Goal: Navigation & Orientation: Find specific page/section

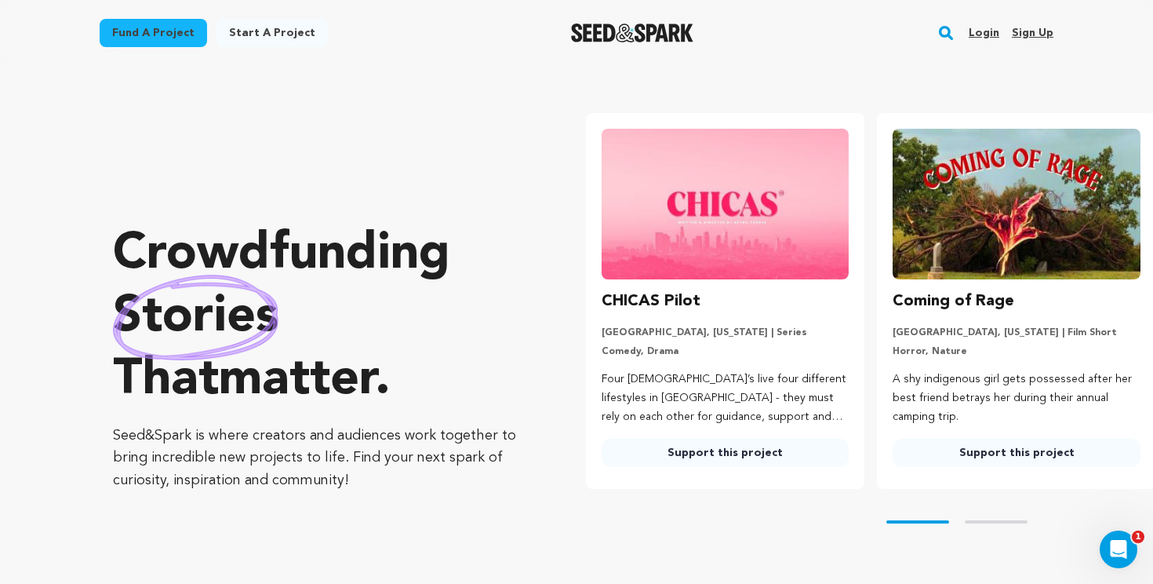
click at [994, 31] on link "Login" at bounding box center [984, 32] width 31 height 25
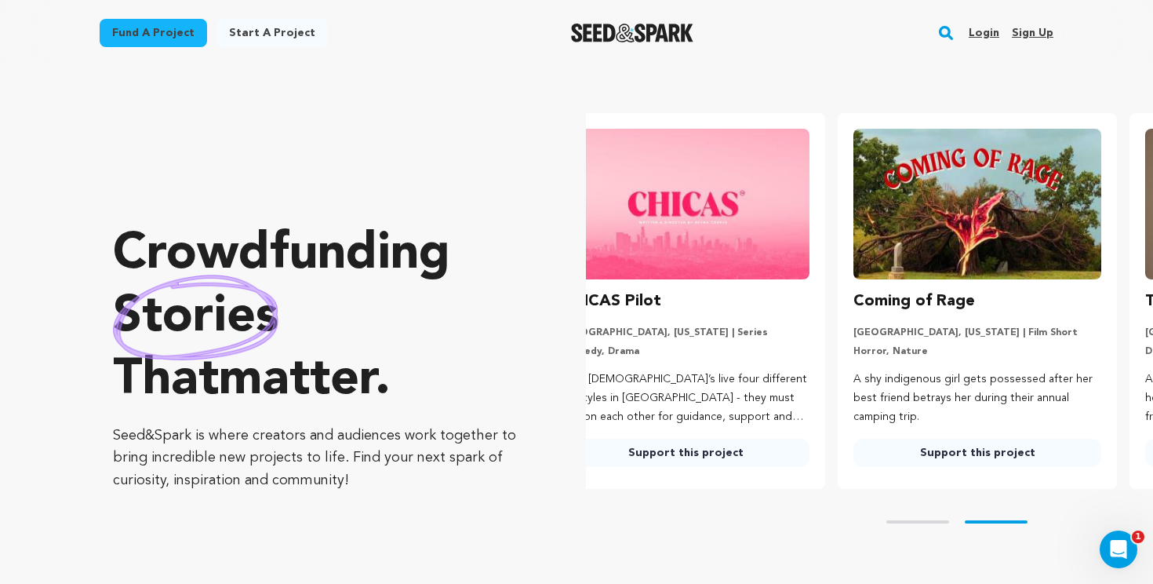
scroll to position [0, 153]
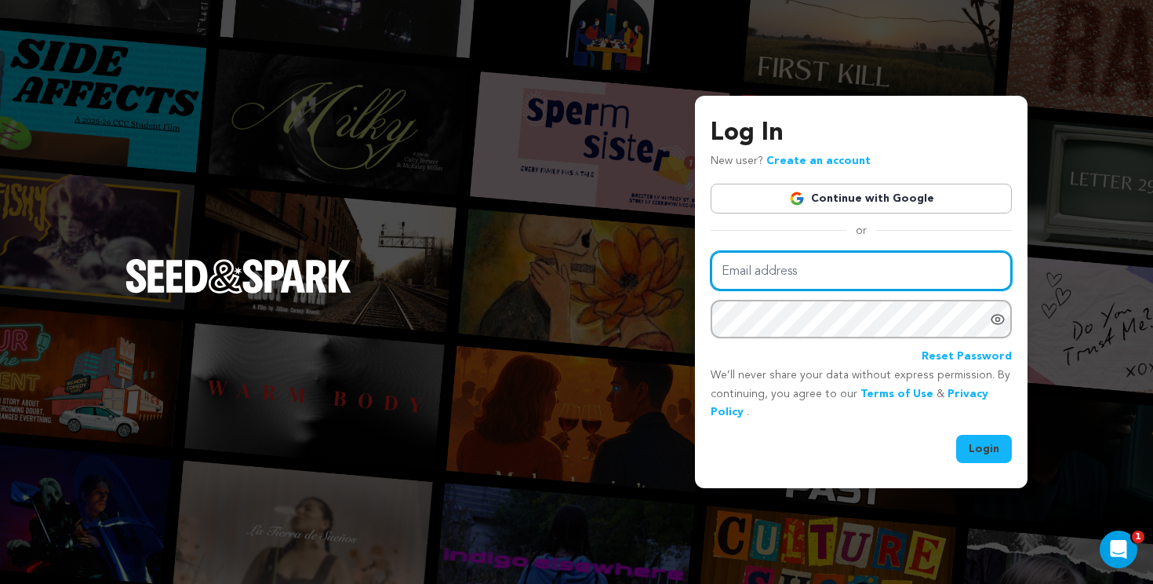
click at [935, 272] on input "Email address" at bounding box center [861, 271] width 301 height 40
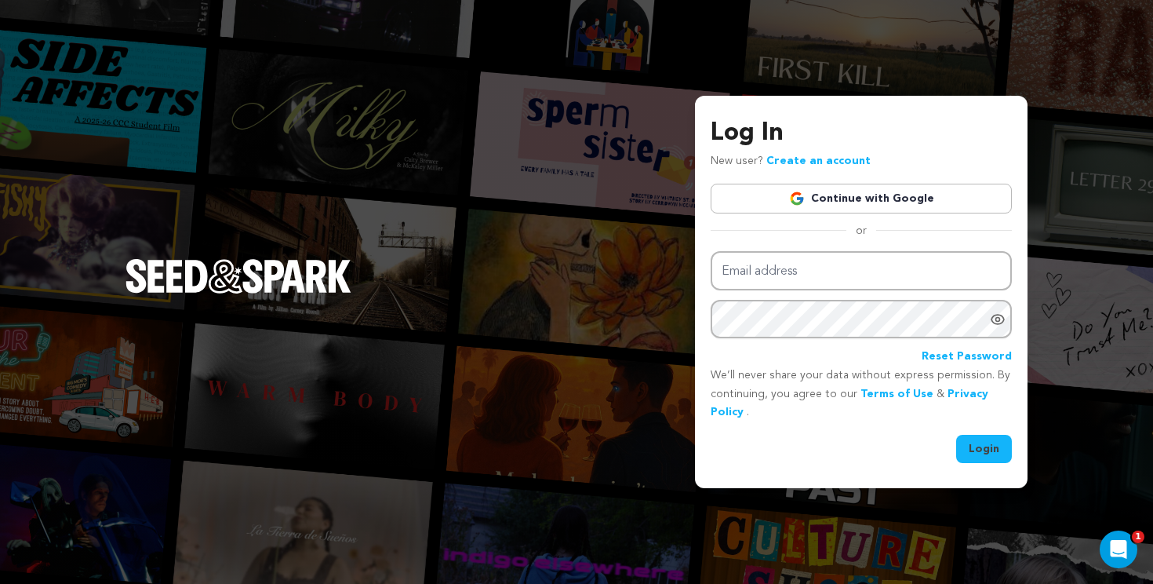
click at [895, 192] on link "Continue with Google" at bounding box center [861, 199] width 301 height 30
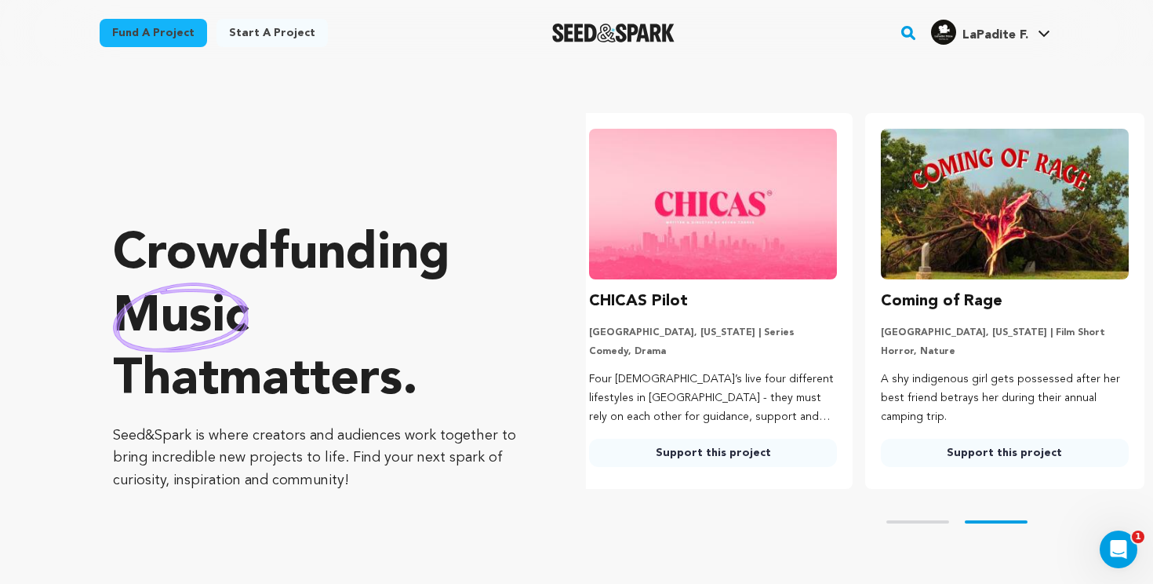
scroll to position [0, 304]
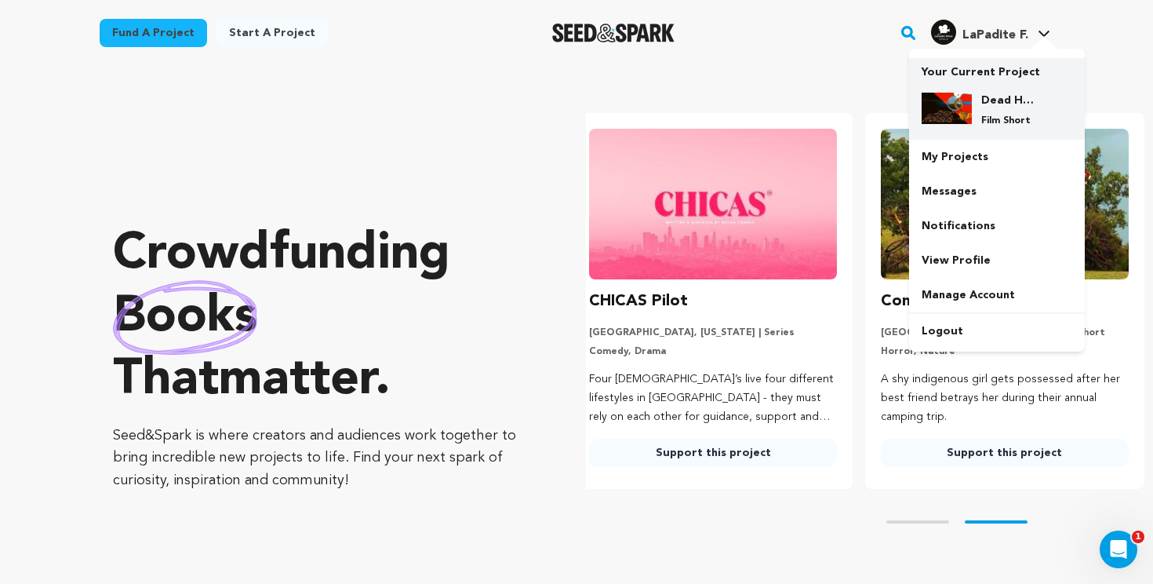
click at [1018, 110] on div "Dead Horses Film Short" at bounding box center [1009, 110] width 75 height 35
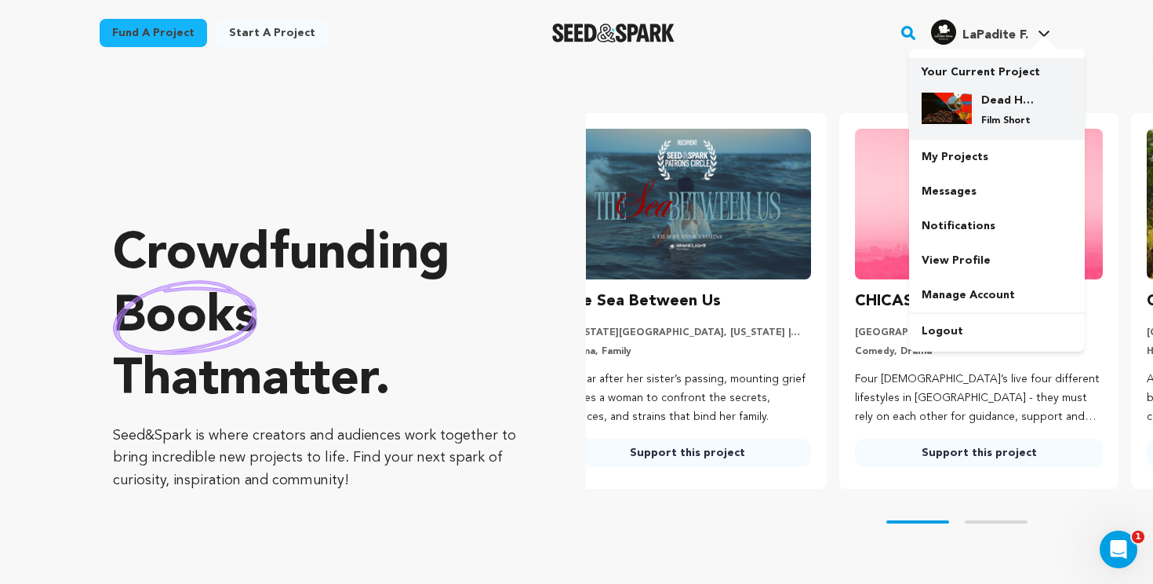
scroll to position [0, 0]
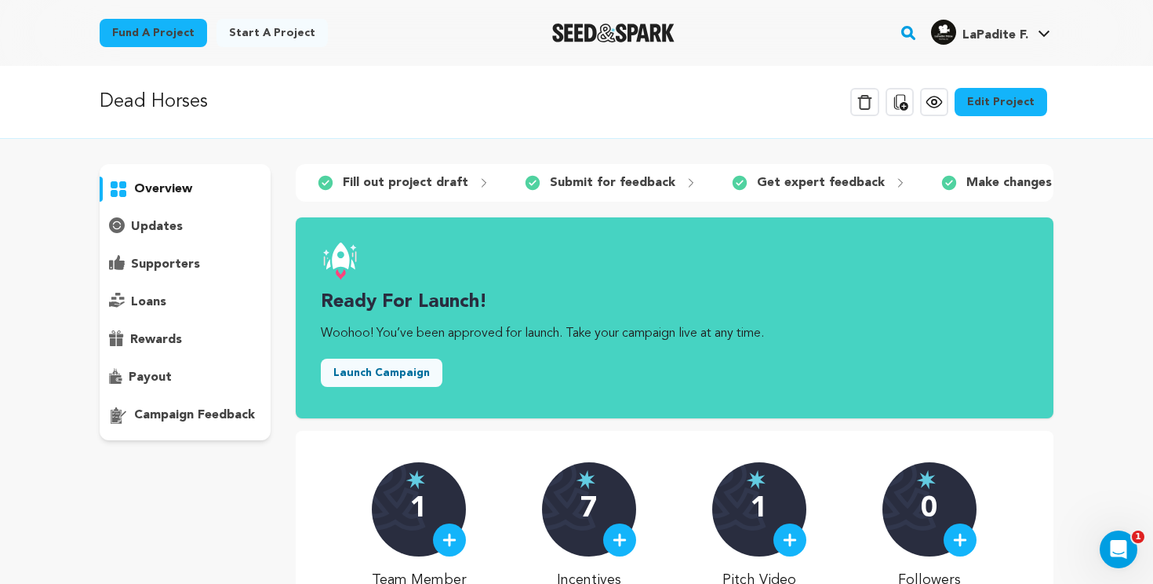
click at [930, 108] on icon at bounding box center [934, 102] width 19 height 19
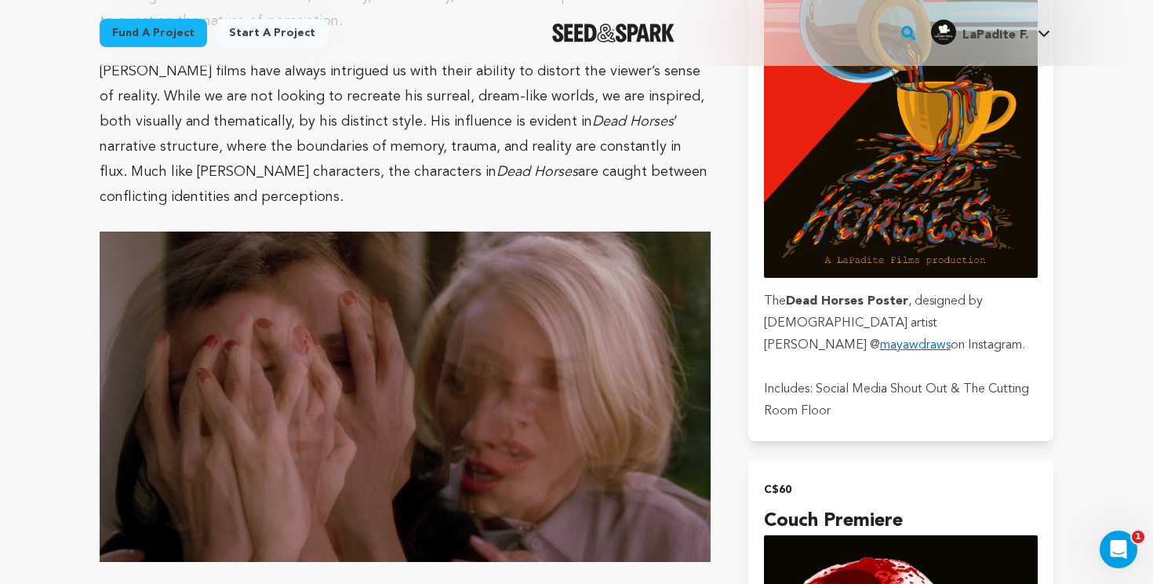
scroll to position [2309, 0]
